Goal: Check status: Check status

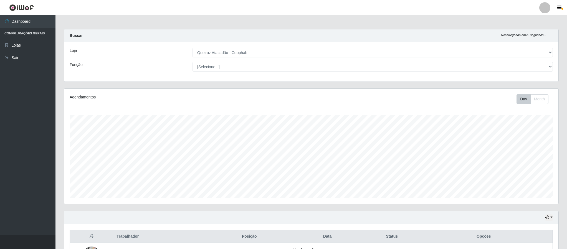
select select "463"
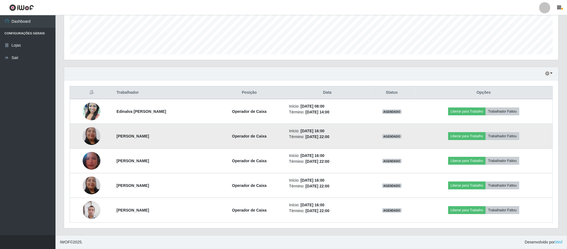
scroll to position [116, 494]
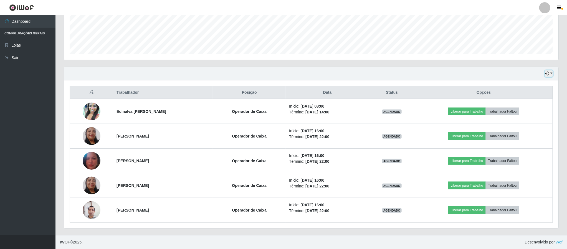
click at [547, 75] on button "button" at bounding box center [549, 74] width 8 height 6
click at [517, 80] on button "Hoje" at bounding box center [531, 84] width 44 height 12
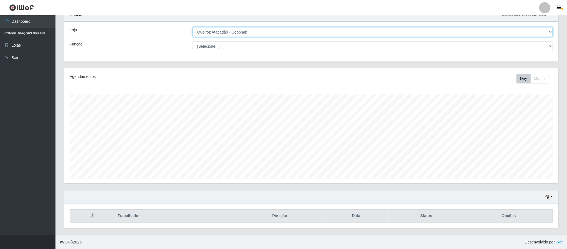
click at [551, 32] on select "[Selecione...] Queiroz Atacadão - Coophab" at bounding box center [373, 32] width 361 height 10
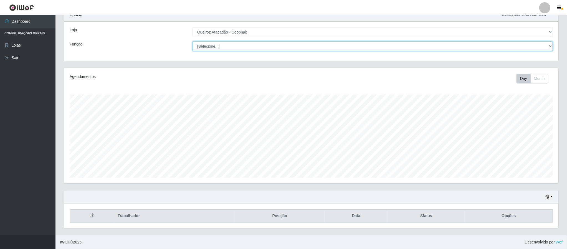
click at [546, 48] on select "[Selecione...] ASG ASG + ASG ++ Balconista de Padaria Balconista de Padaria + B…" at bounding box center [373, 46] width 361 height 10
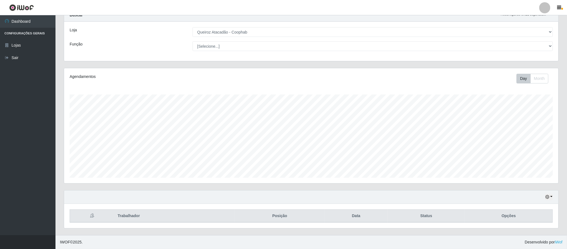
click at [402, 19] on div "Buscar Recarregando em 21 segundos..." at bounding box center [311, 15] width 495 height 13
click at [546, 197] on icon "button" at bounding box center [548, 197] width 4 height 4
click at [527, 177] on button "1 Semana" at bounding box center [531, 176] width 44 height 12
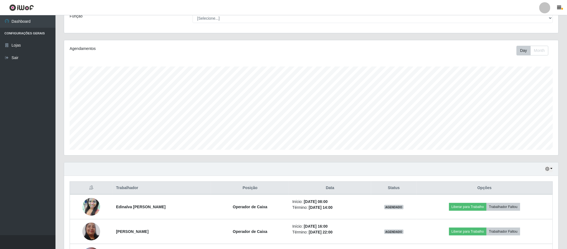
scroll to position [0, 0]
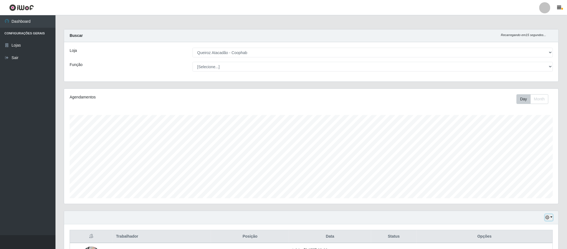
click at [547, 219] on icon "button" at bounding box center [548, 218] width 4 height 4
click at [516, 210] on button "Não encerrados" at bounding box center [531, 207] width 44 height 11
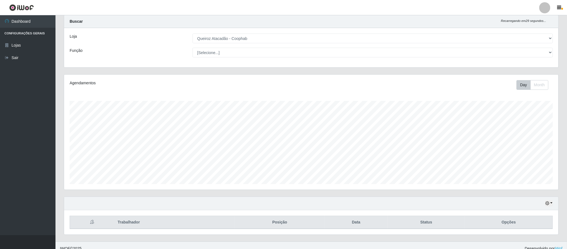
scroll to position [22, 0]
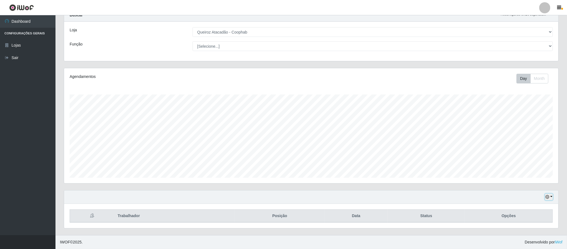
click at [547, 197] on icon "button" at bounding box center [548, 197] width 4 height 4
click at [526, 153] on button "1 dia" at bounding box center [531, 153] width 44 height 12
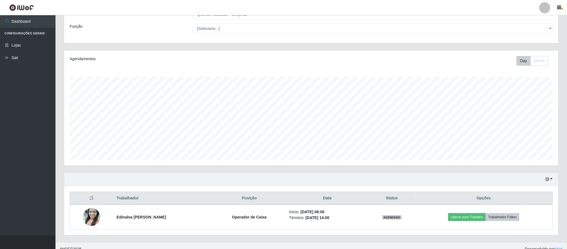
scroll to position [47, 0]
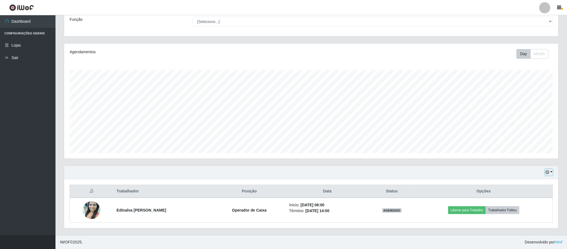
click at [548, 172] on icon "button" at bounding box center [548, 172] width 4 height 4
click at [522, 138] on button "3 dias" at bounding box center [531, 140] width 44 height 12
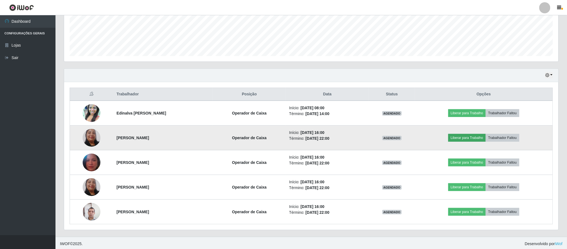
scroll to position [146, 0]
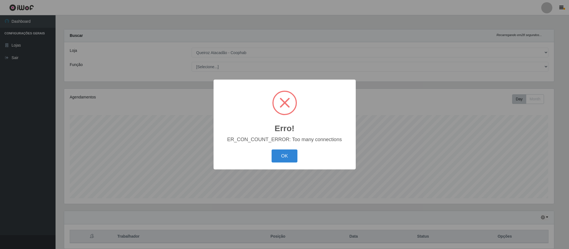
select select "463"
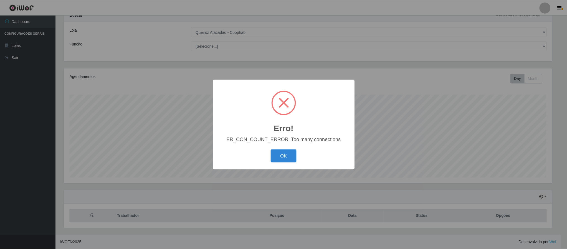
scroll to position [116, 490]
click at [278, 157] on button "OK" at bounding box center [284, 156] width 26 height 13
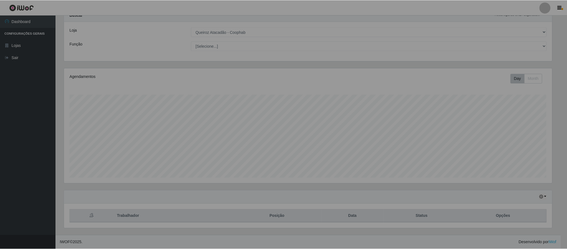
scroll to position [116, 494]
